Goal: Find specific page/section: Find specific page/section

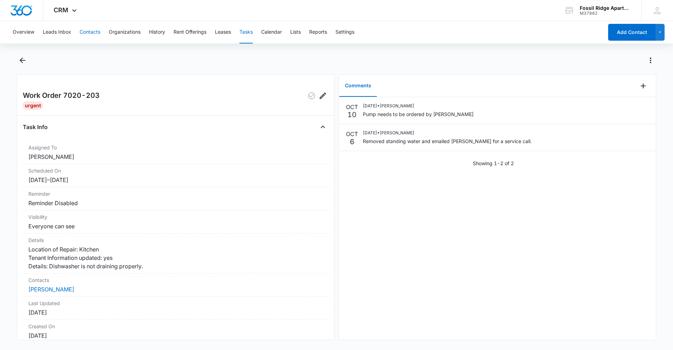
click at [83, 34] on button "Contacts" at bounding box center [90, 32] width 21 height 22
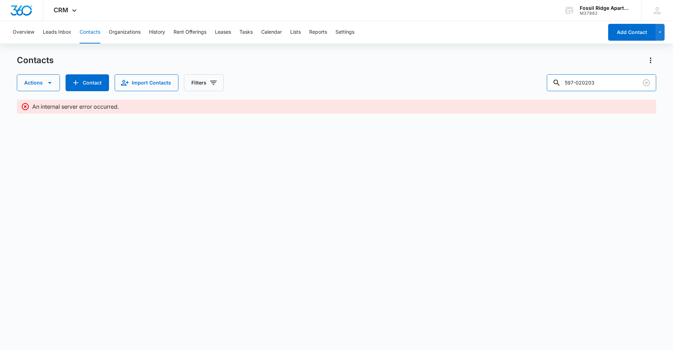
drag, startPoint x: 631, startPoint y: 81, endPoint x: 545, endPoint y: 83, distance: 85.3
click at [545, 83] on div "Actions Contact Import Contacts Filters 597-020203" at bounding box center [337, 82] width 640 height 17
drag, startPoint x: 610, startPoint y: 85, endPoint x: 443, endPoint y: 87, distance: 167.3
click at [443, 87] on div "Actions Contact Import Contacts Filters 6860-306" at bounding box center [337, 82] width 640 height 17
type input "6700-302"
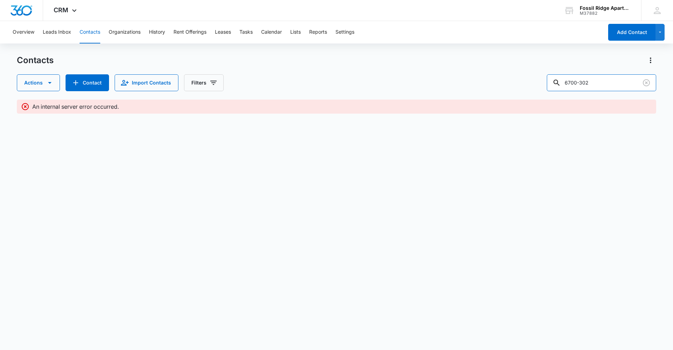
drag, startPoint x: 621, startPoint y: 79, endPoint x: 544, endPoint y: 87, distance: 77.3
click at [544, 87] on div "Actions Contact Import Contacts Filters 6700-302" at bounding box center [337, 82] width 640 height 17
type input "6825-205"
